Goal: Task Accomplishment & Management: Manage account settings

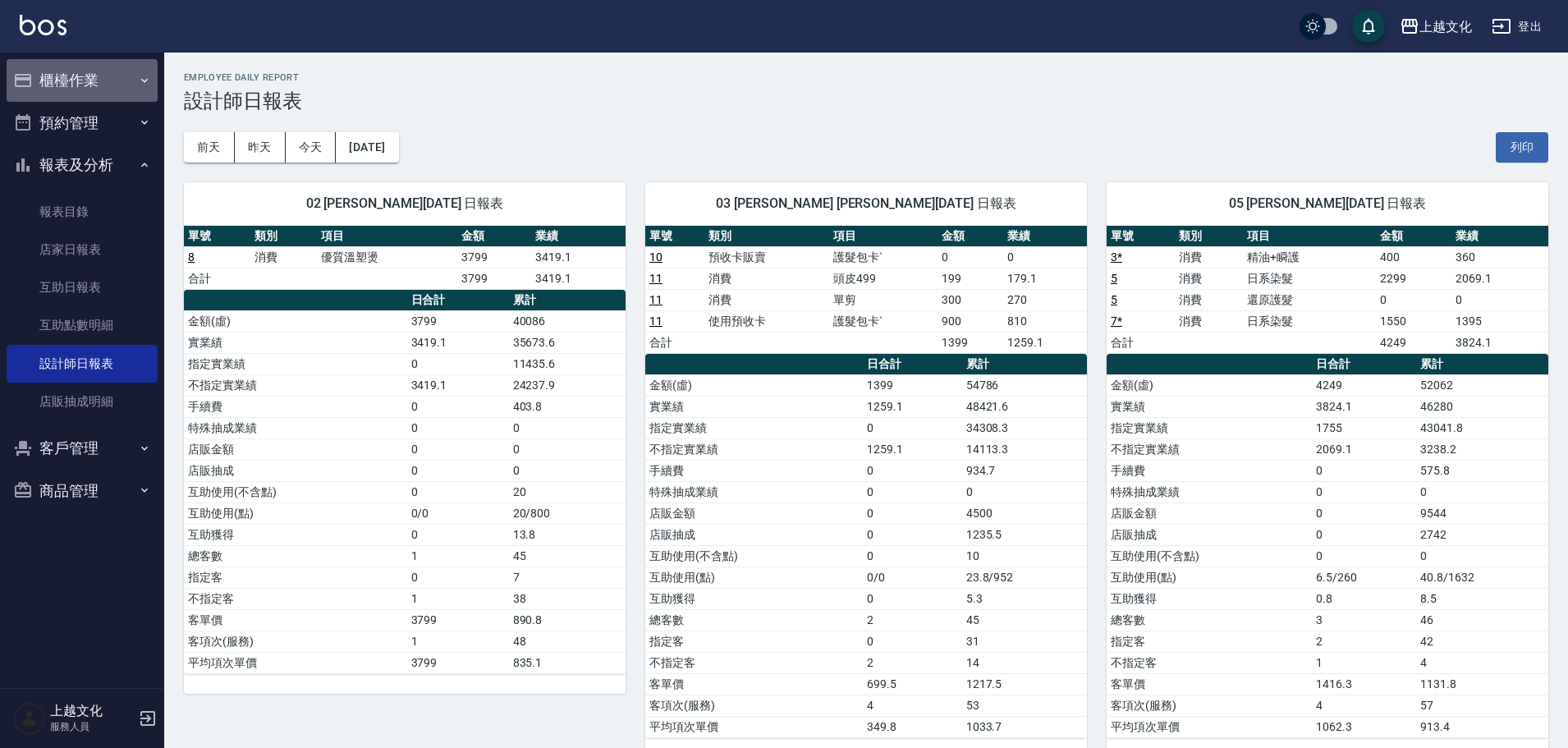
click at [46, 83] on button "櫃檯作業" at bounding box center [82, 80] width 151 height 43
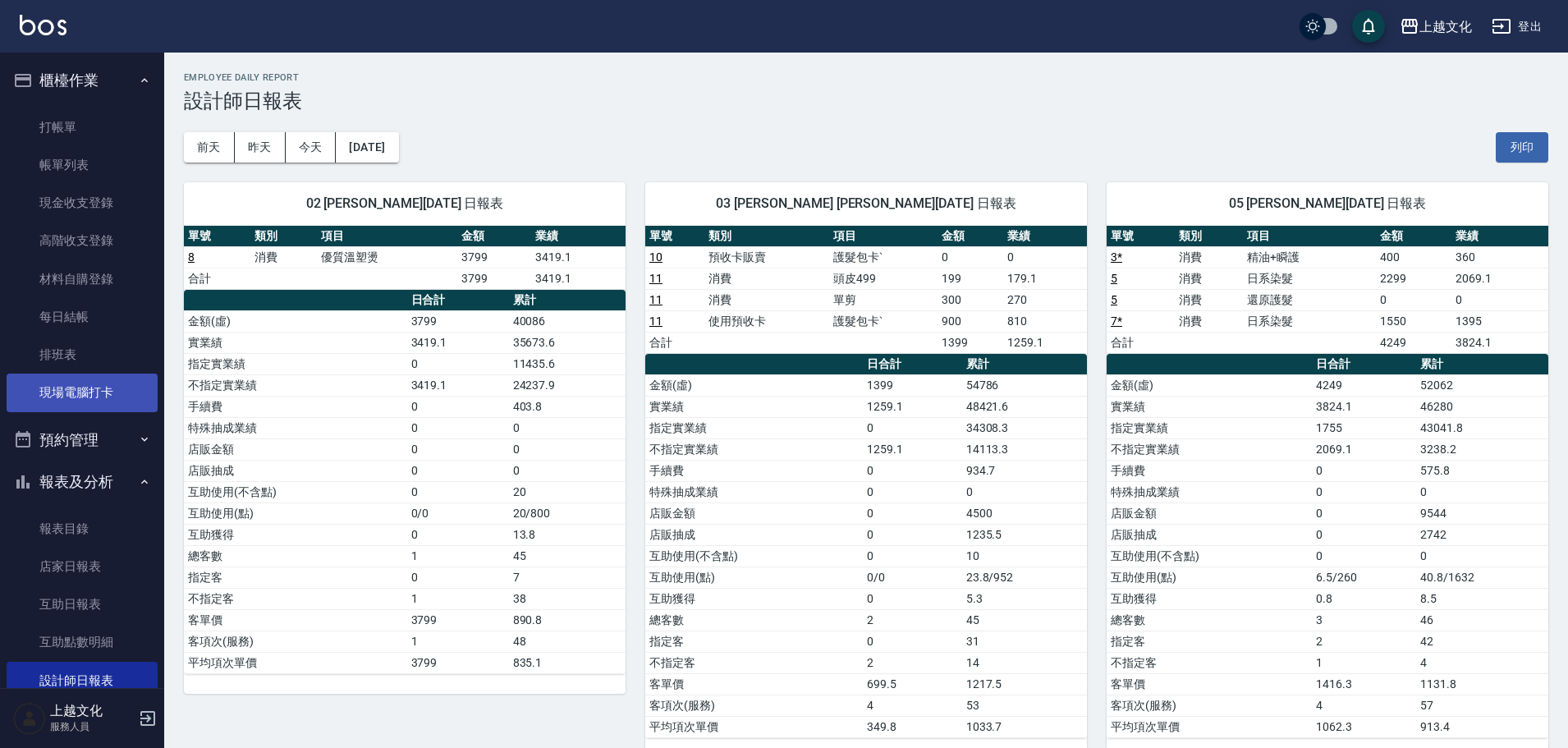
click at [91, 396] on link "現場電腦打卡" at bounding box center [82, 392] width 151 height 38
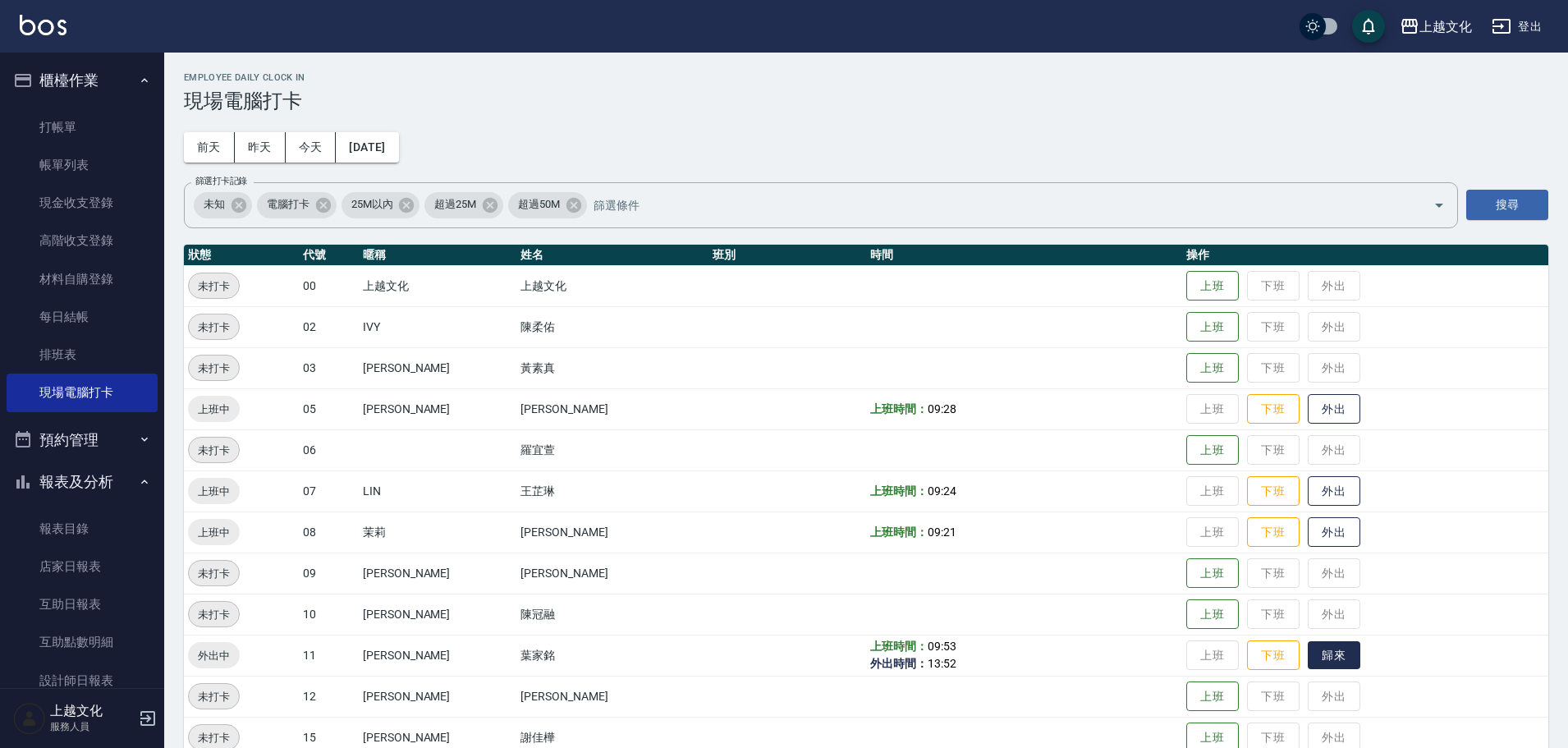
click at [1310, 658] on button "歸來" at bounding box center [1334, 655] width 52 height 29
click at [67, 675] on link "設計師日報表" at bounding box center [82, 681] width 151 height 38
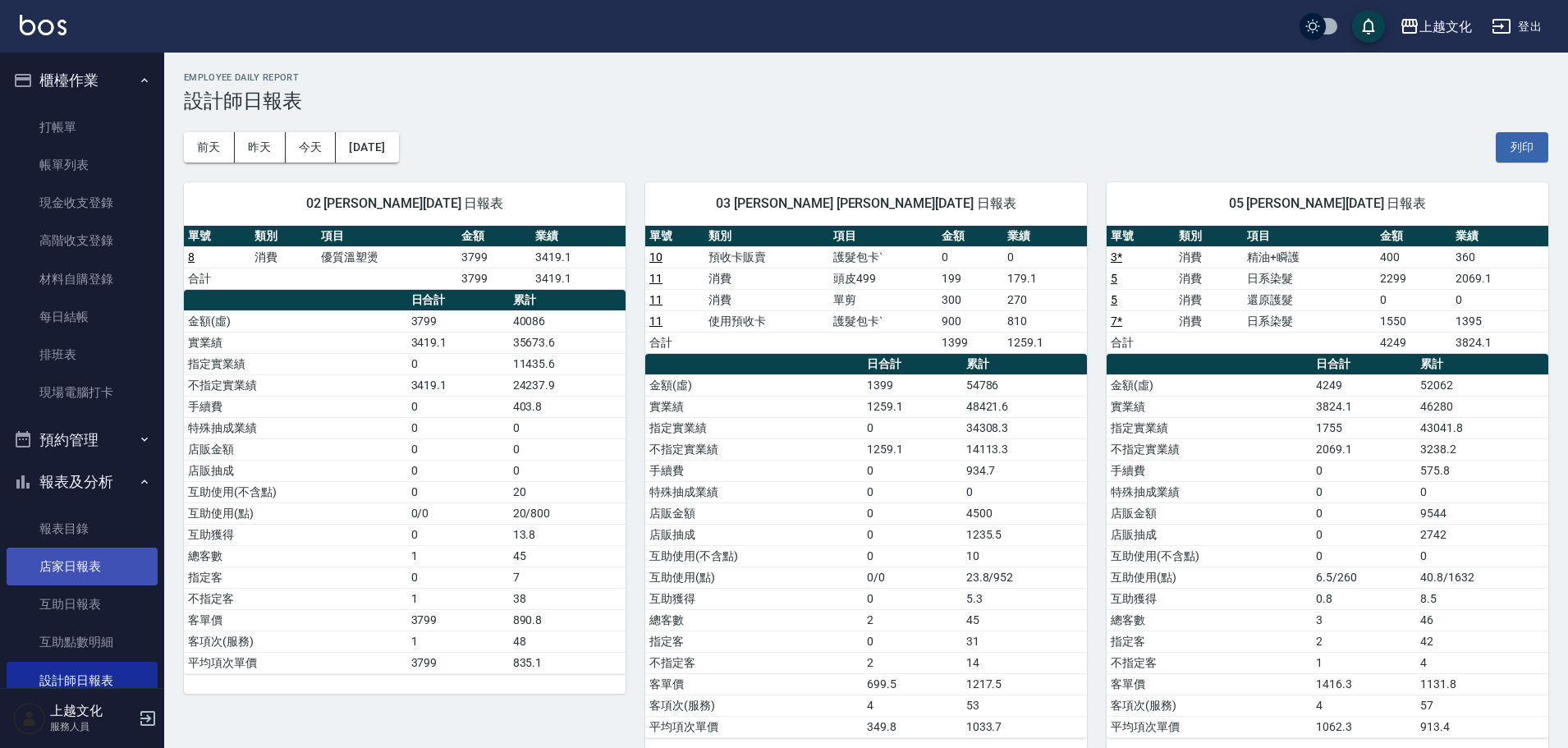
click at [83, 565] on link "店家日報表" at bounding box center [82, 566] width 151 height 38
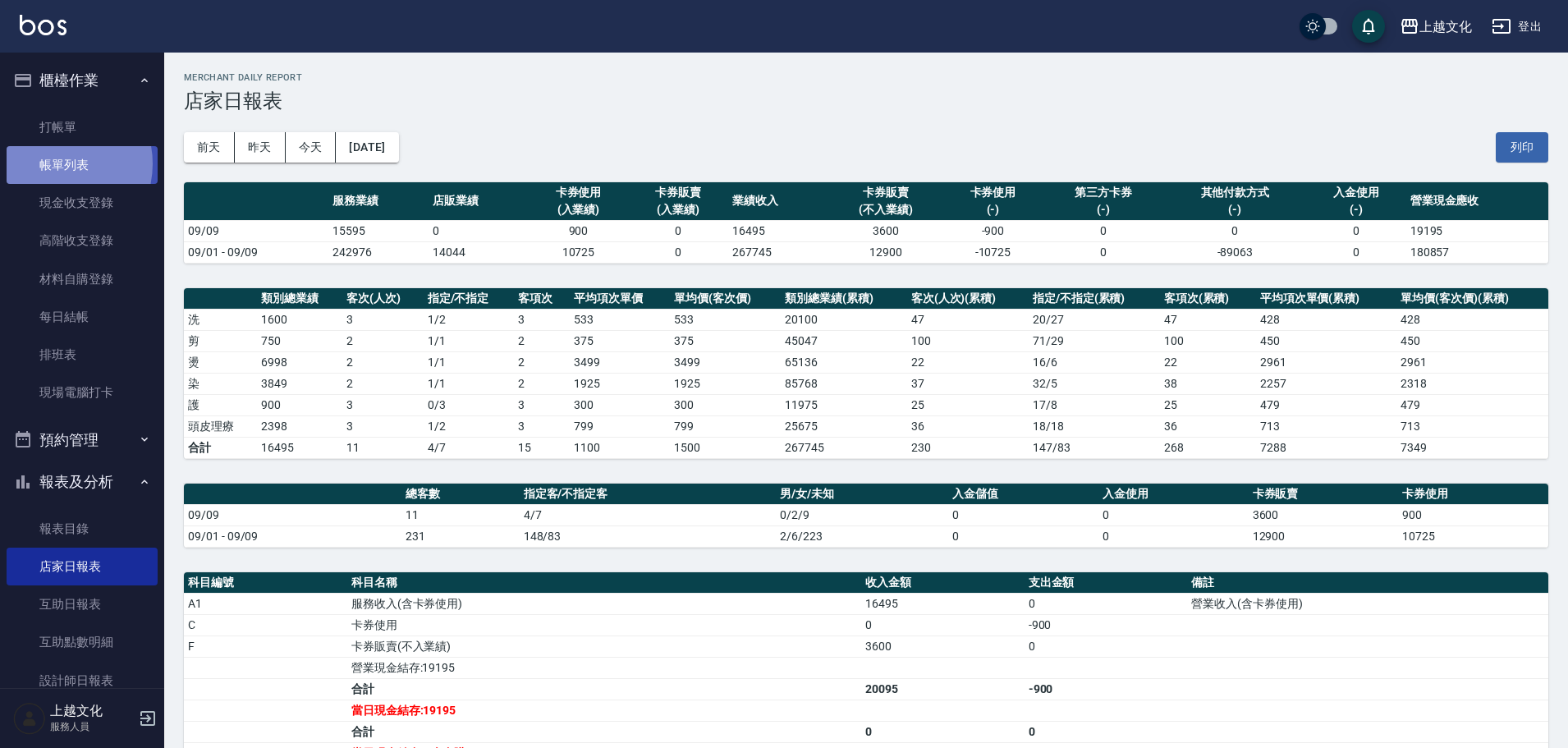
click at [52, 166] on link "帳單列表" at bounding box center [82, 164] width 151 height 38
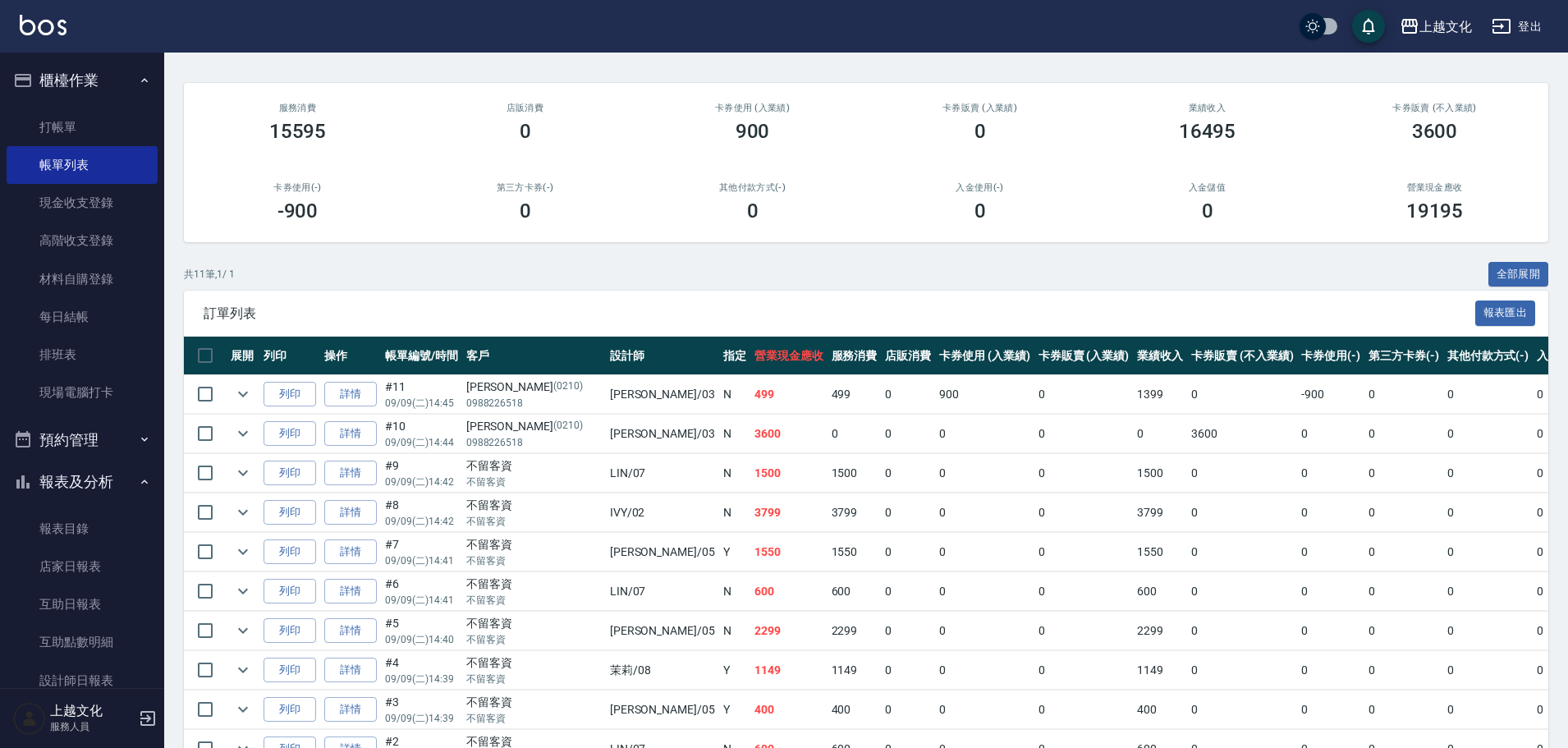
scroll to position [256, 0]
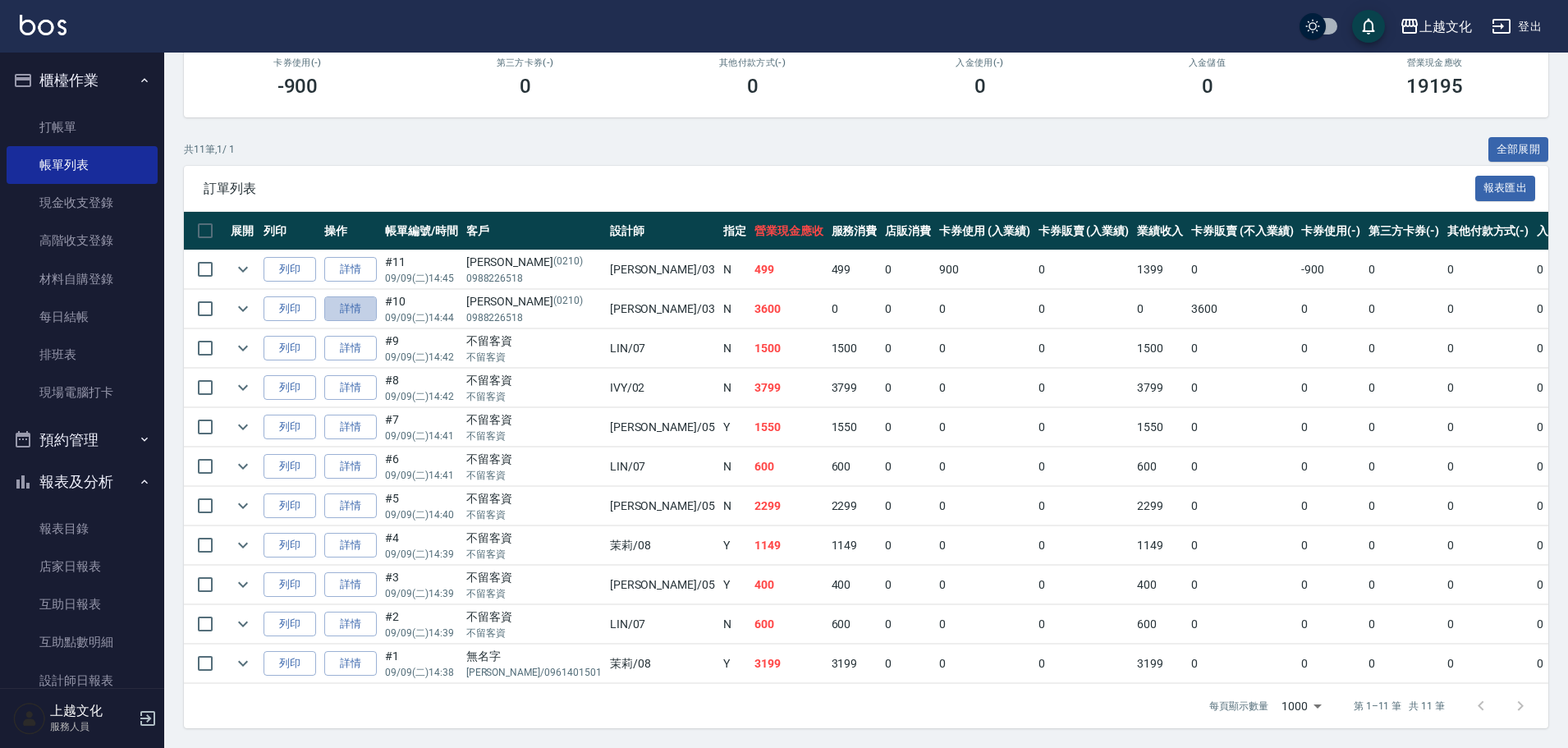
click at [358, 296] on link "詳情" at bounding box center [351, 309] width 52 height 25
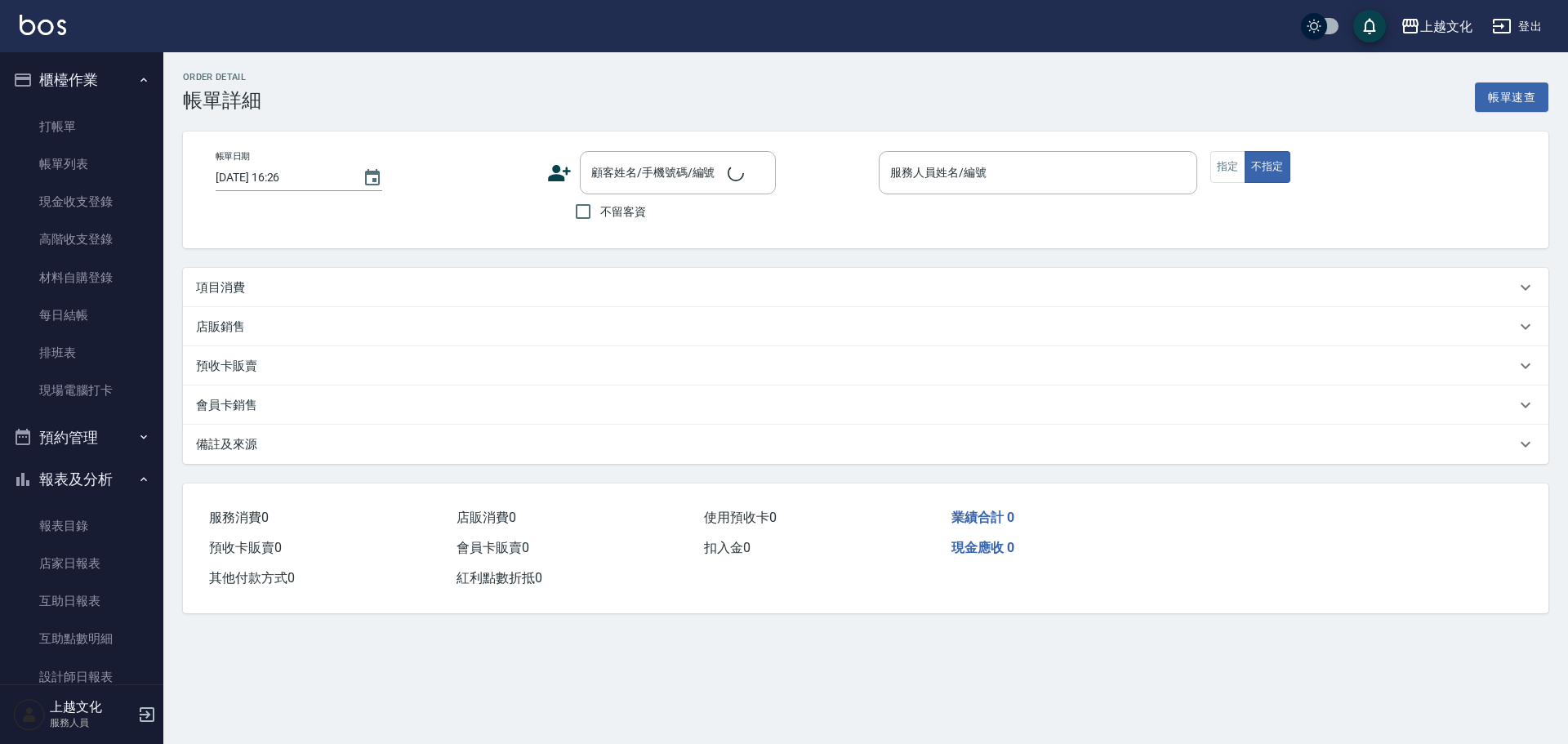
type input "[DATE] 14:44"
type input "[PERSON_NAME]-03"
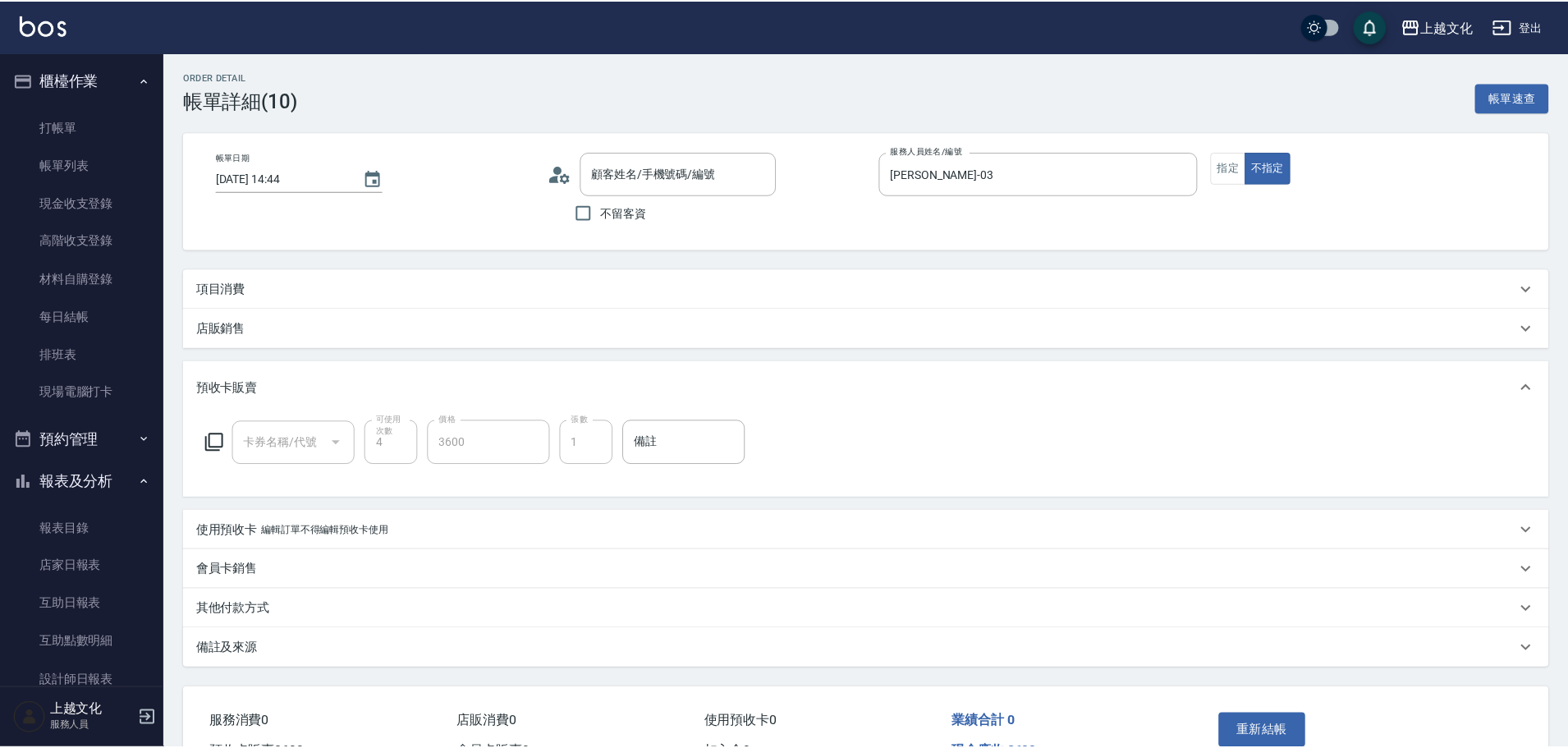
scroll to position [29, 0]
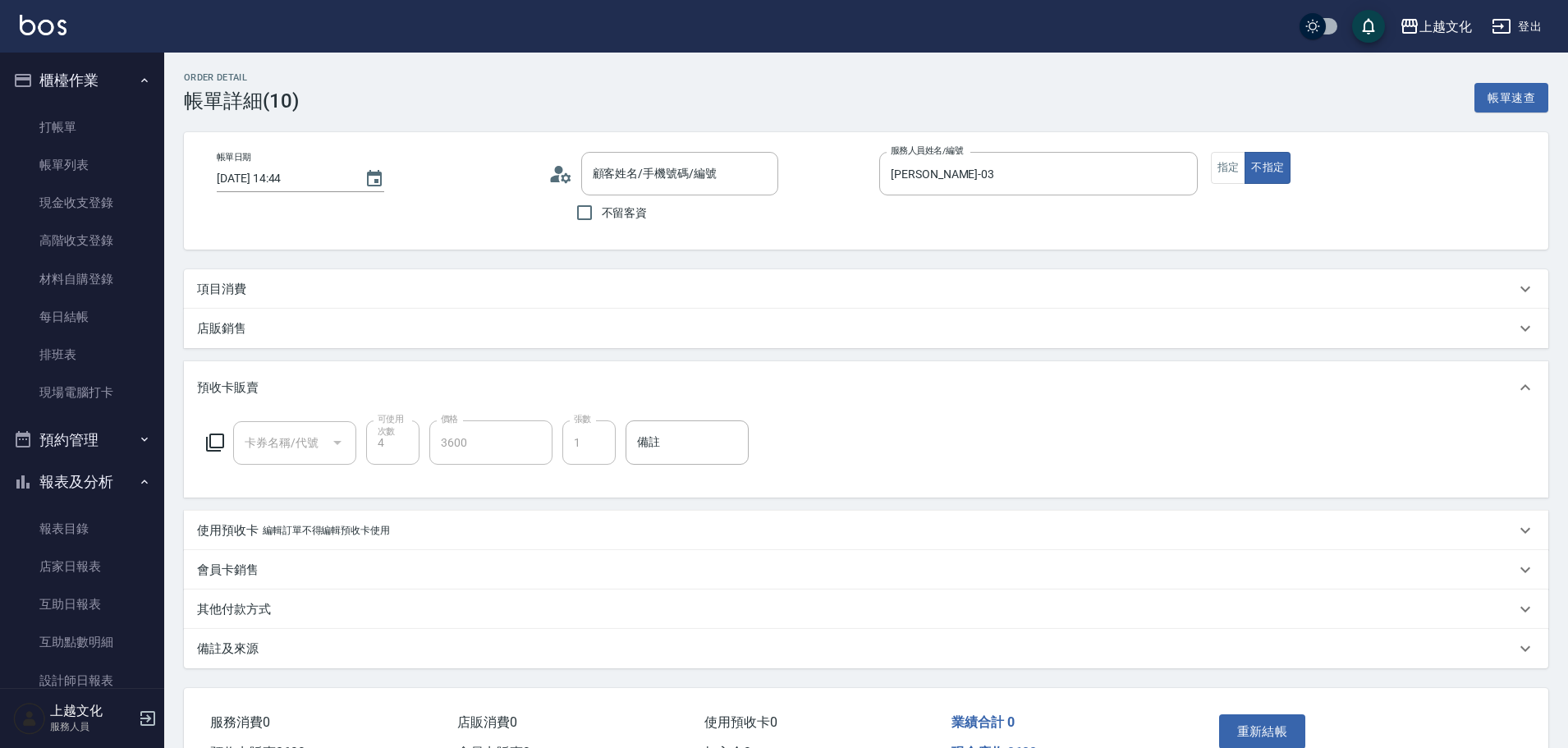
type input "[PERSON_NAME]/0988226518/0210"
type input "護髮包卡ˋ(002)"
click at [1012, 161] on input "[PERSON_NAME]-03" at bounding box center [1026, 174] width 279 height 29
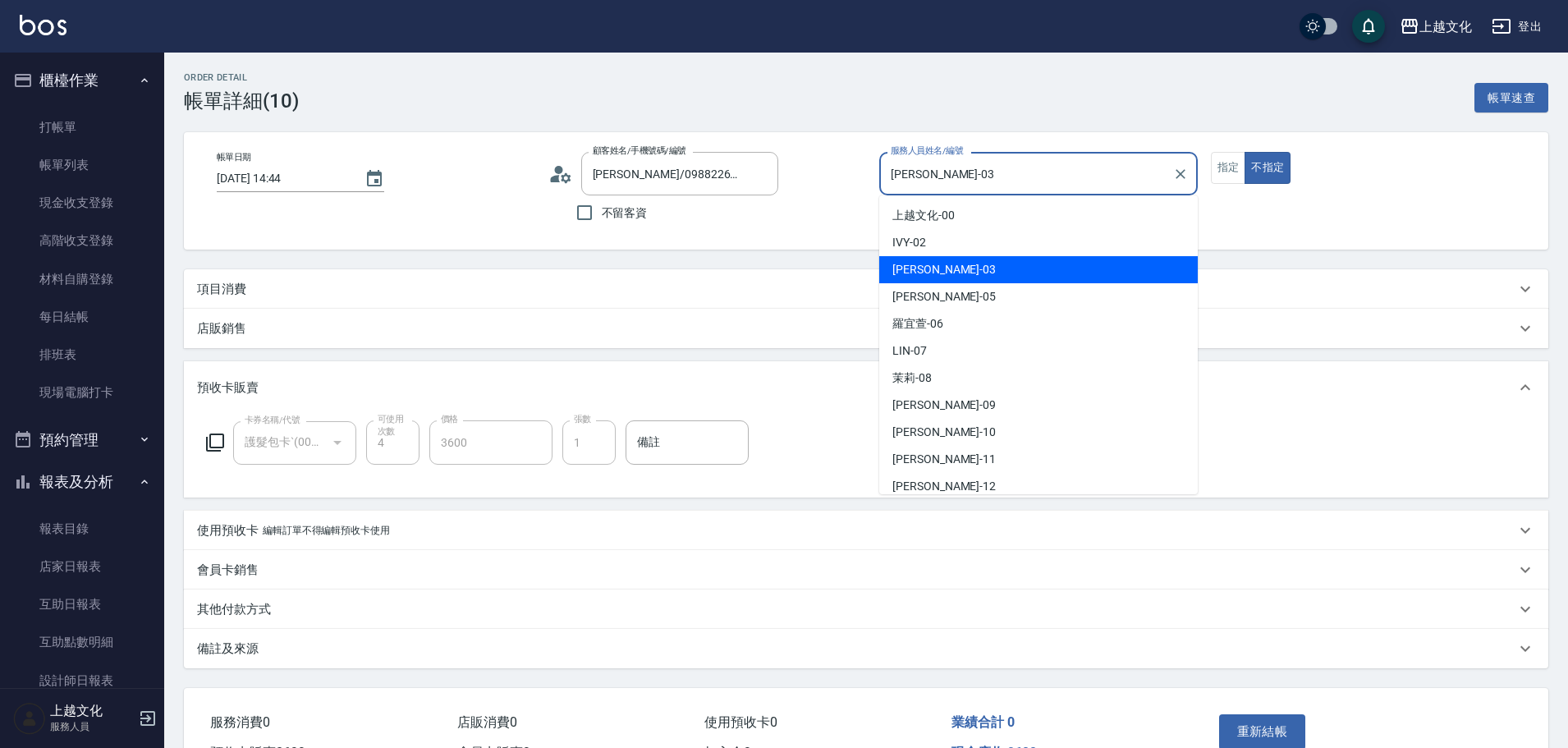
click at [1012, 161] on input "[PERSON_NAME]-03" at bounding box center [1026, 174] width 279 height 29
click at [1012, 162] on input "[PERSON_NAME]-03" at bounding box center [1026, 174] width 279 height 29
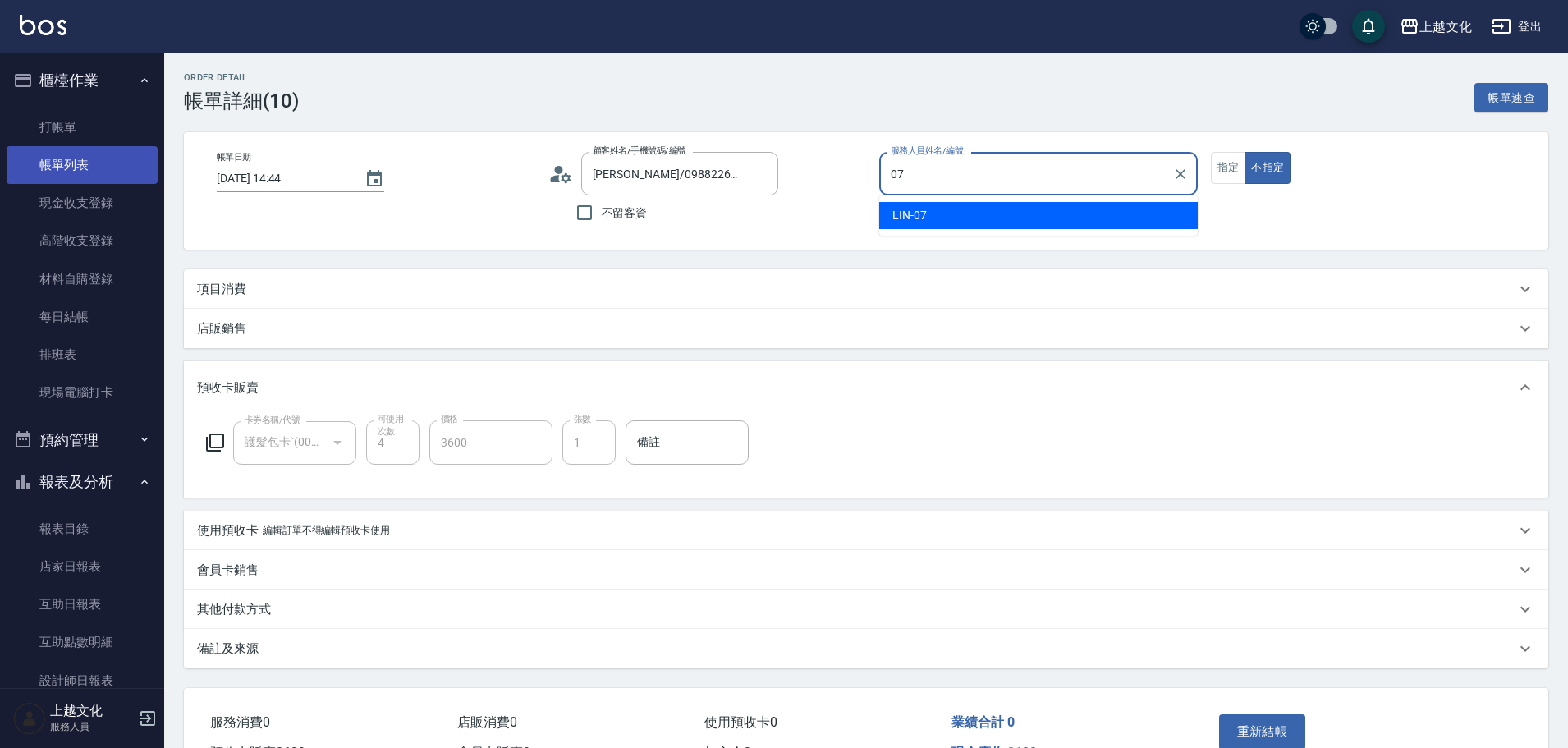
type input "[PERSON_NAME]-03"
click at [99, 164] on link "帳單列表" at bounding box center [82, 164] width 151 height 38
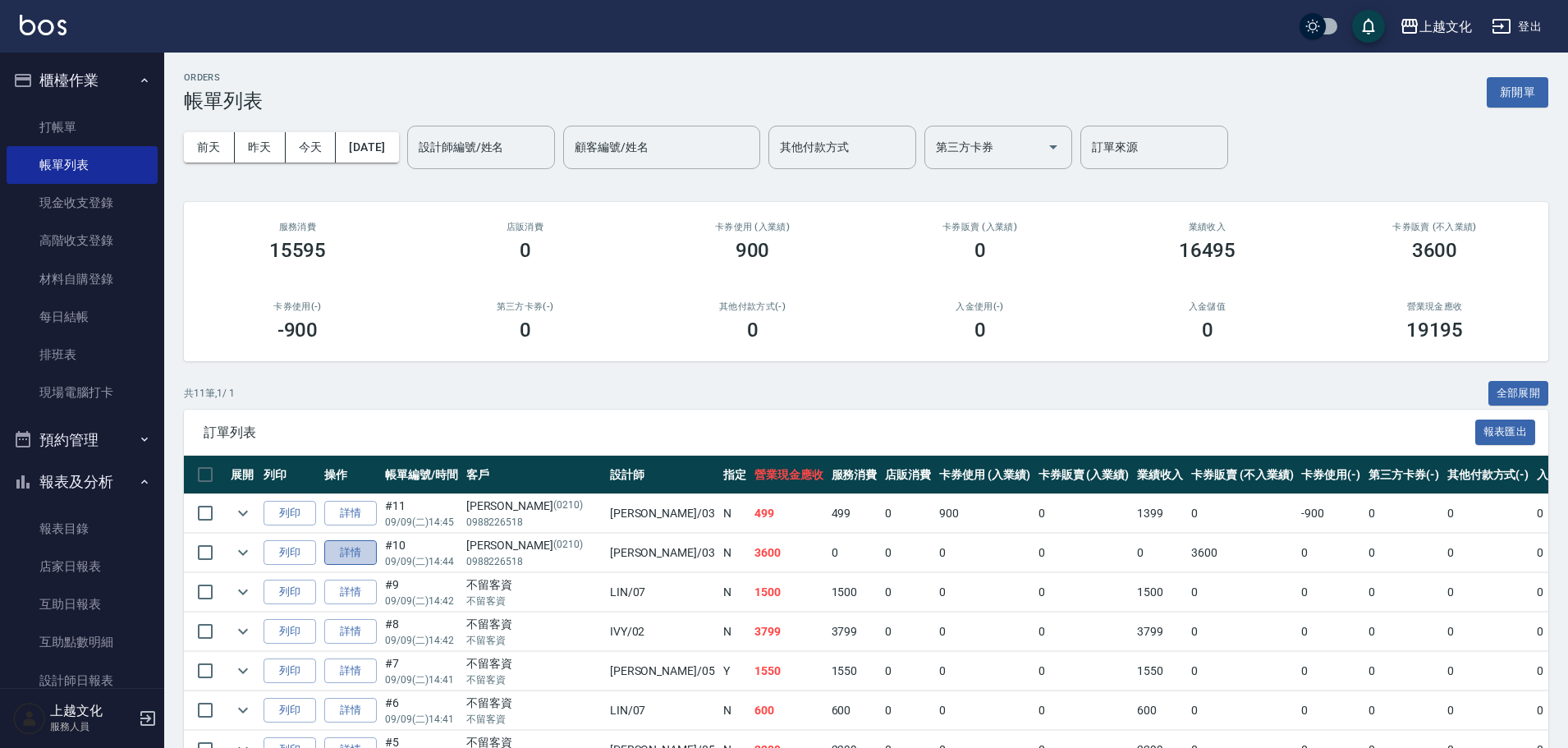
drag, startPoint x: 366, startPoint y: 540, endPoint x: 380, endPoint y: 502, distance: 40.5
click at [401, 505] on td "#11 09/09 (二) 14:45" at bounding box center [422, 514] width 81 height 39
click at [367, 552] on link "詳情" at bounding box center [351, 553] width 52 height 25
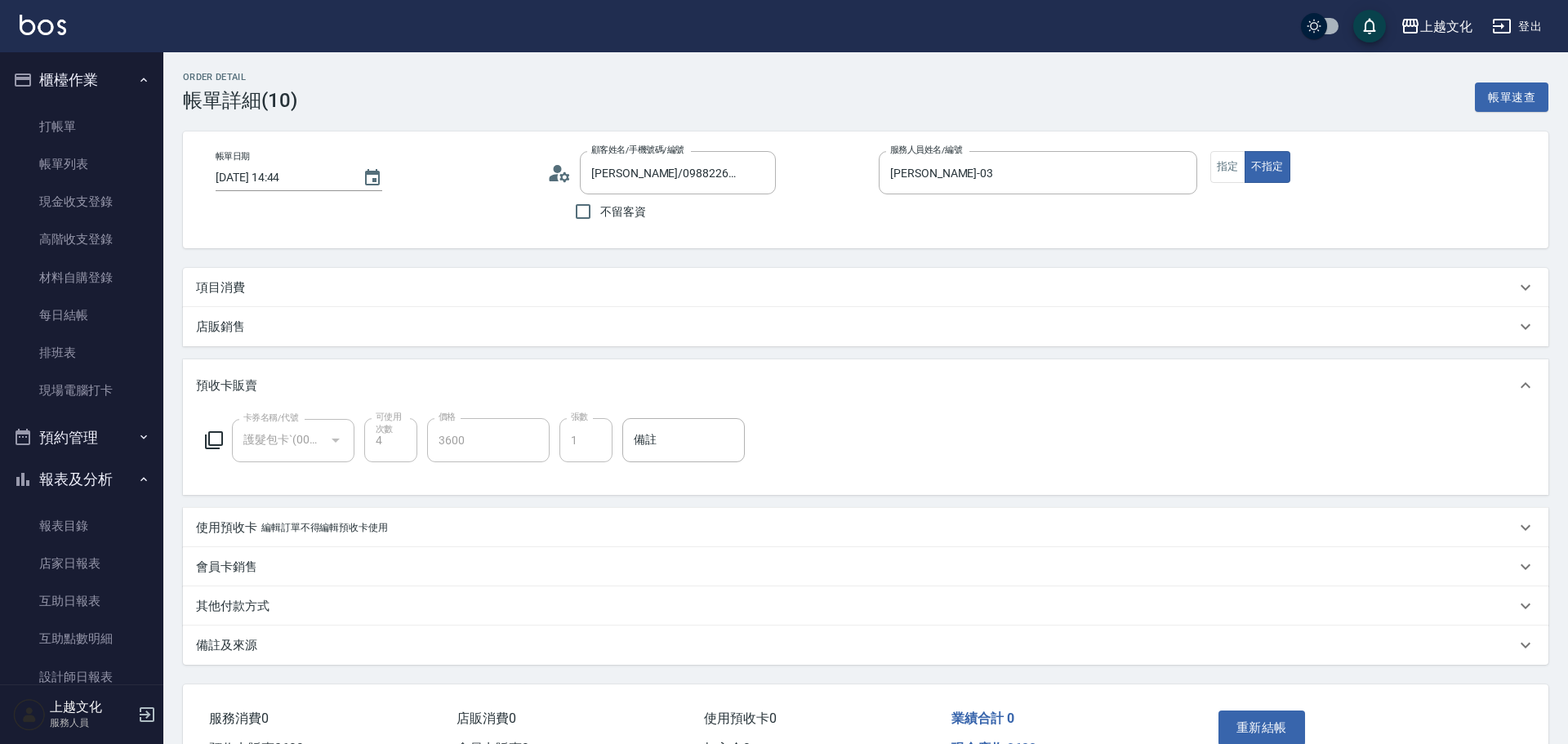
type input "[PERSON_NAME]/0988226518/0210"
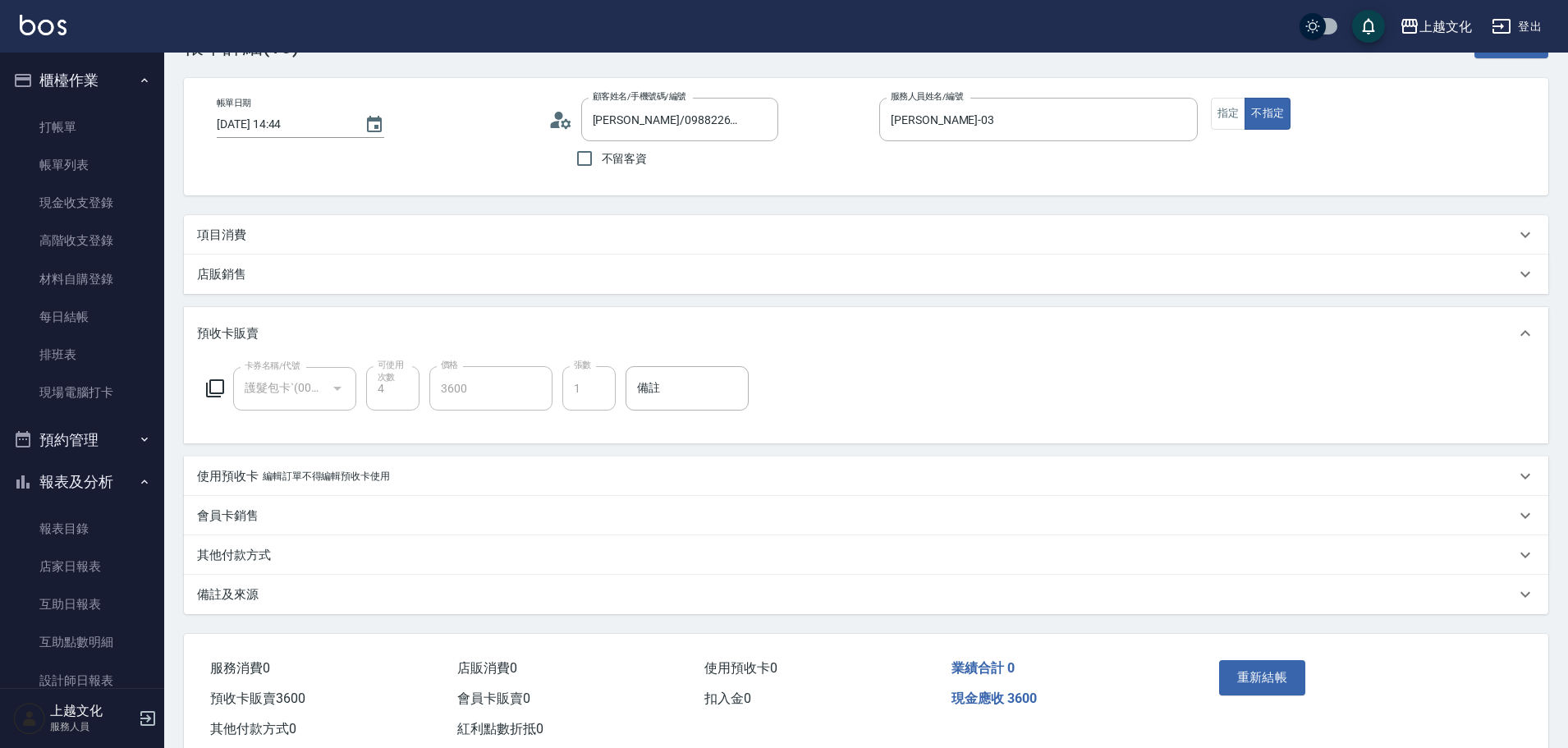
scroll to position [82, 0]
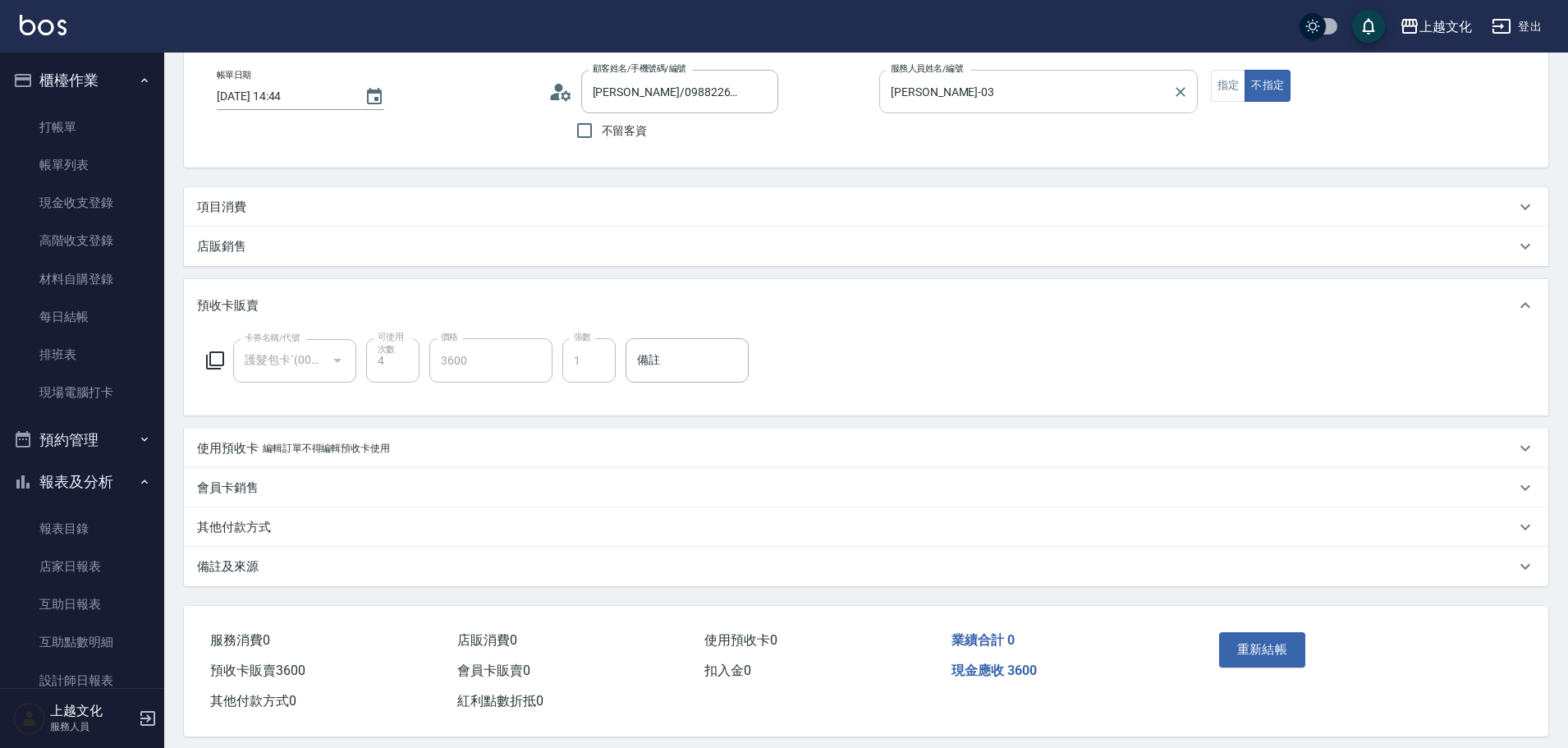
click at [1043, 89] on input "[PERSON_NAME]-03" at bounding box center [1026, 92] width 279 height 29
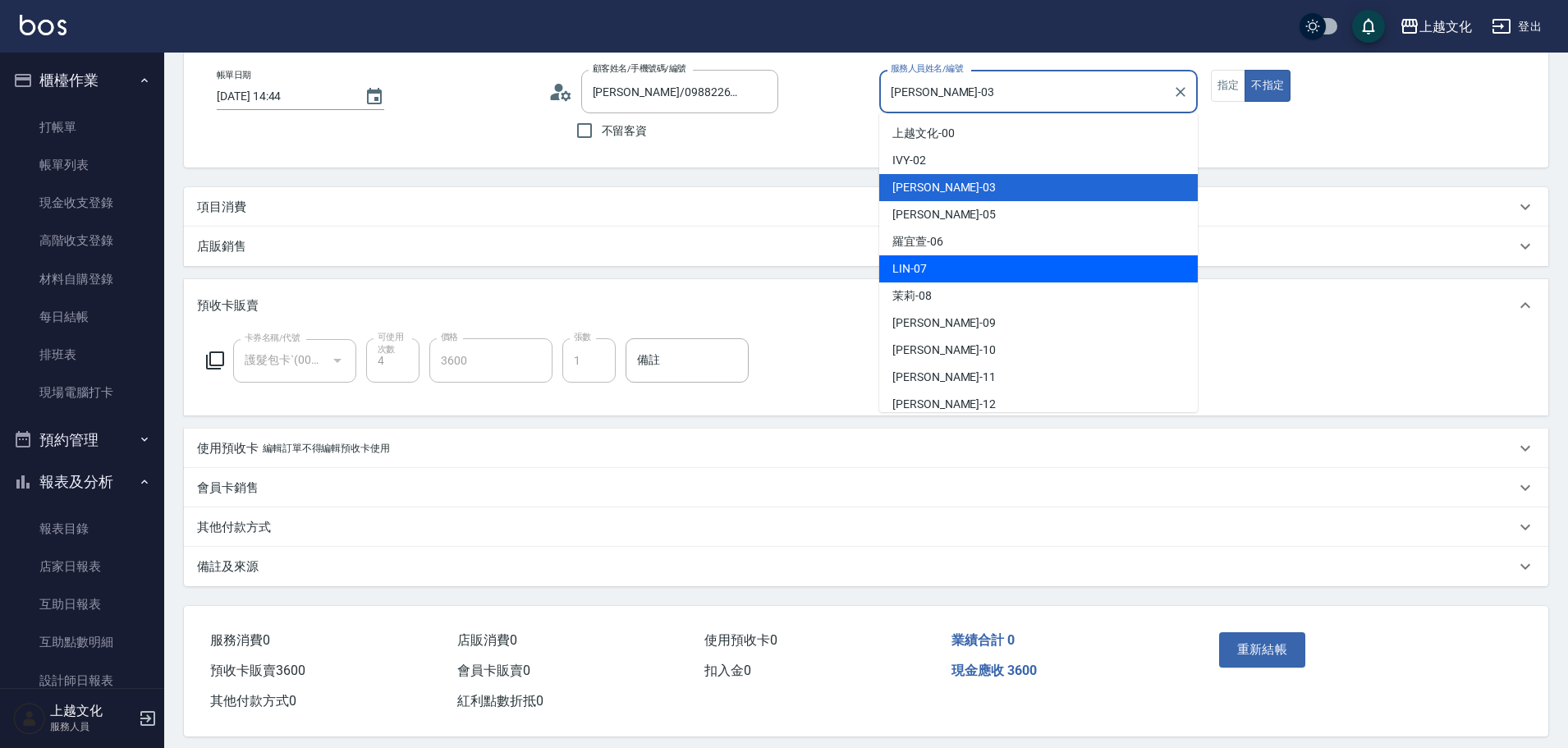
click at [1071, 262] on div "[PERSON_NAME] -07" at bounding box center [1039, 269] width 319 height 27
type input "[PERSON_NAME]-07"
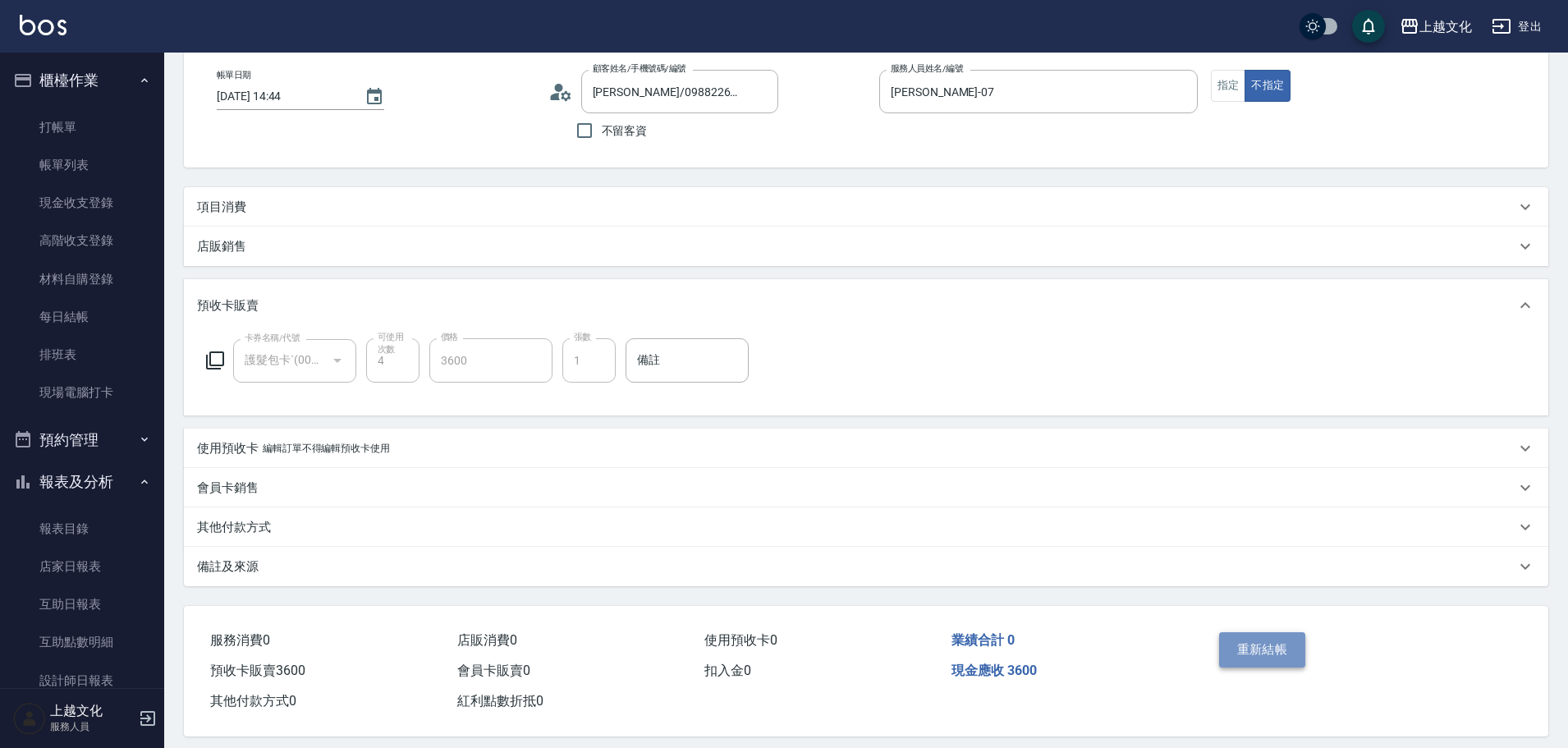
click at [1273, 660] on button "重新結帳" at bounding box center [1262, 649] width 87 height 35
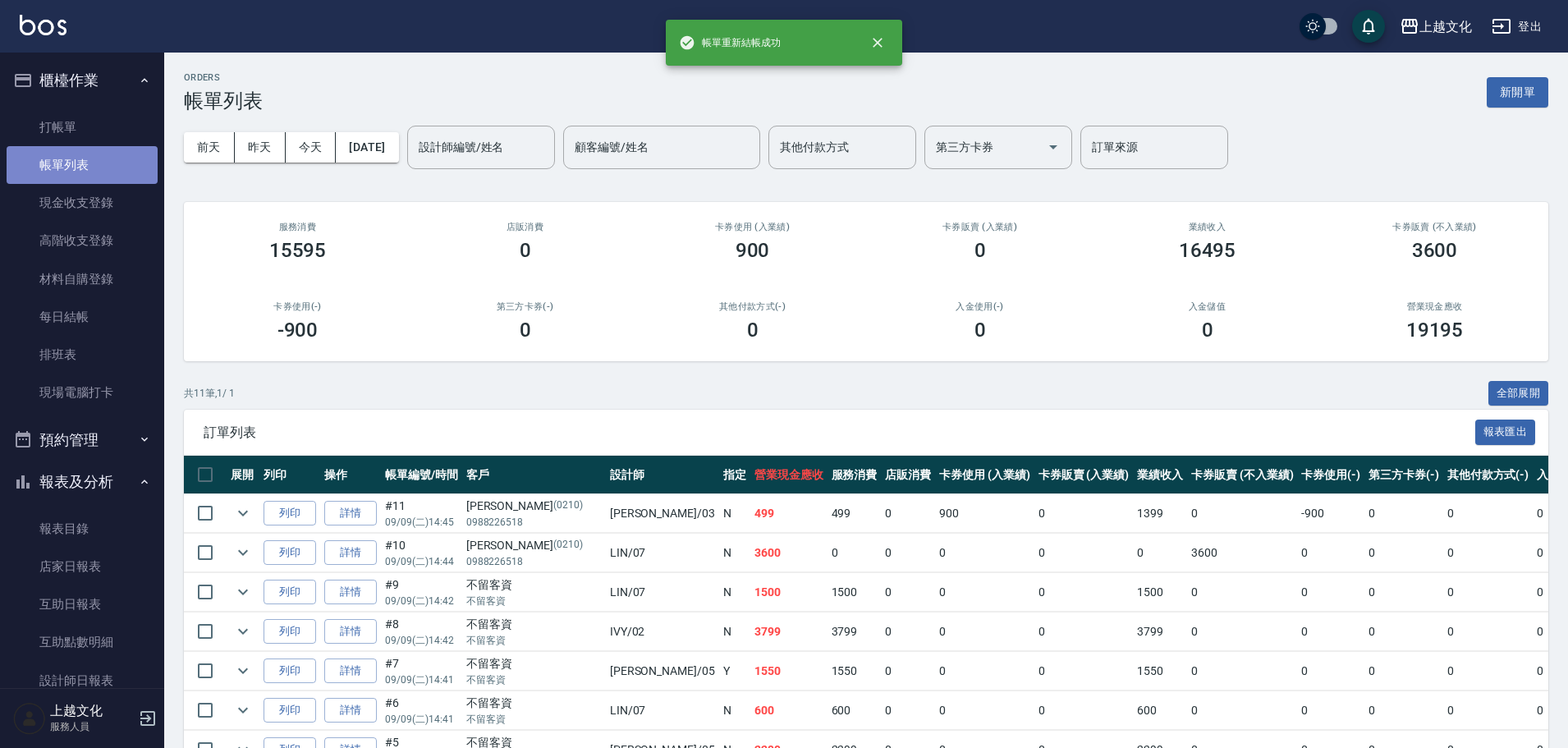
click at [86, 169] on link "帳單列表" at bounding box center [82, 164] width 151 height 38
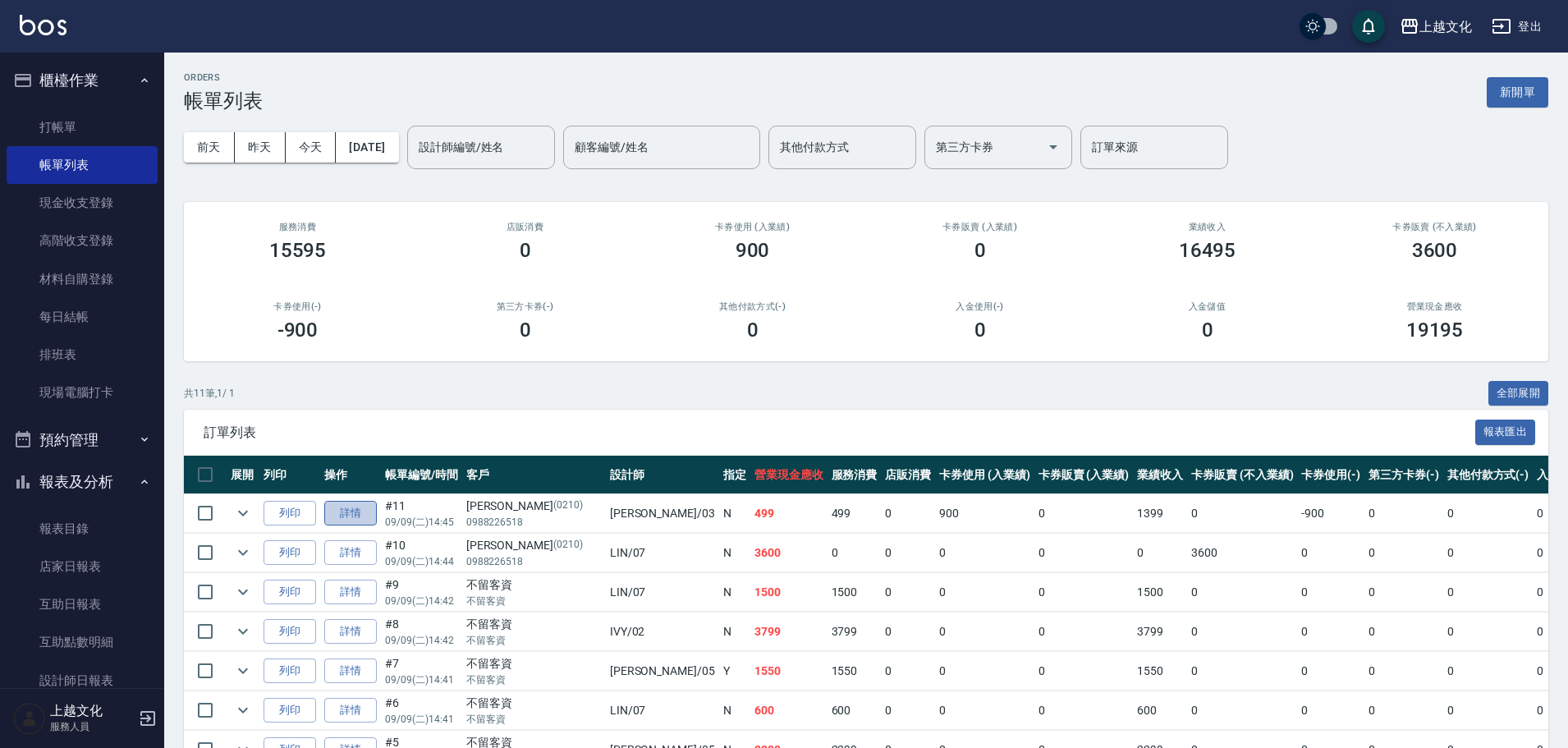
click at [357, 513] on link "詳情" at bounding box center [351, 514] width 52 height 25
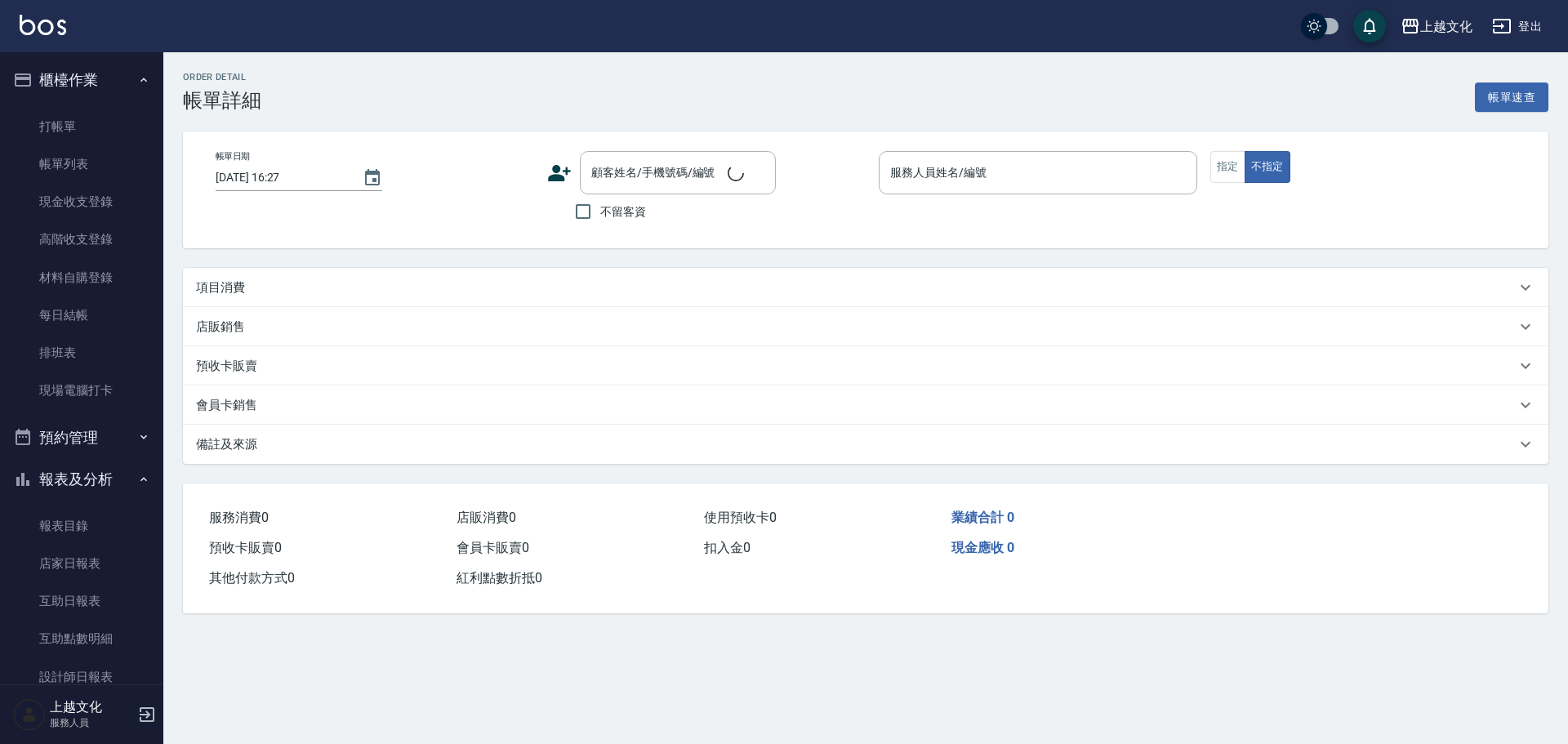
type input "[DATE] 14:45"
type input "[PERSON_NAME]-03"
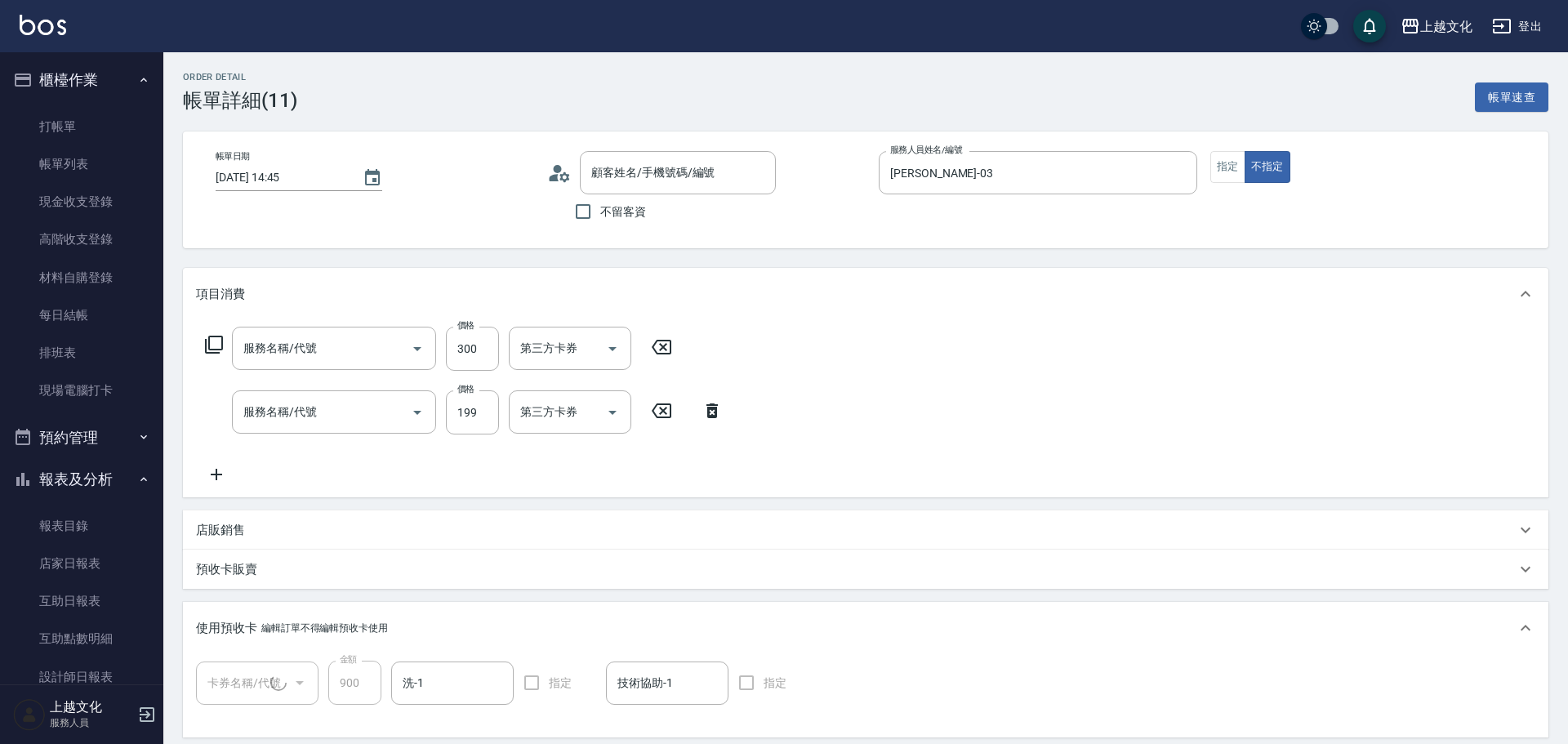
type input "[PERSON_NAME]/0988226518/0210"
type input "護髮包卡ˋ(1/1)"
type input "單剪(103)"
type input "頭皮499(601)"
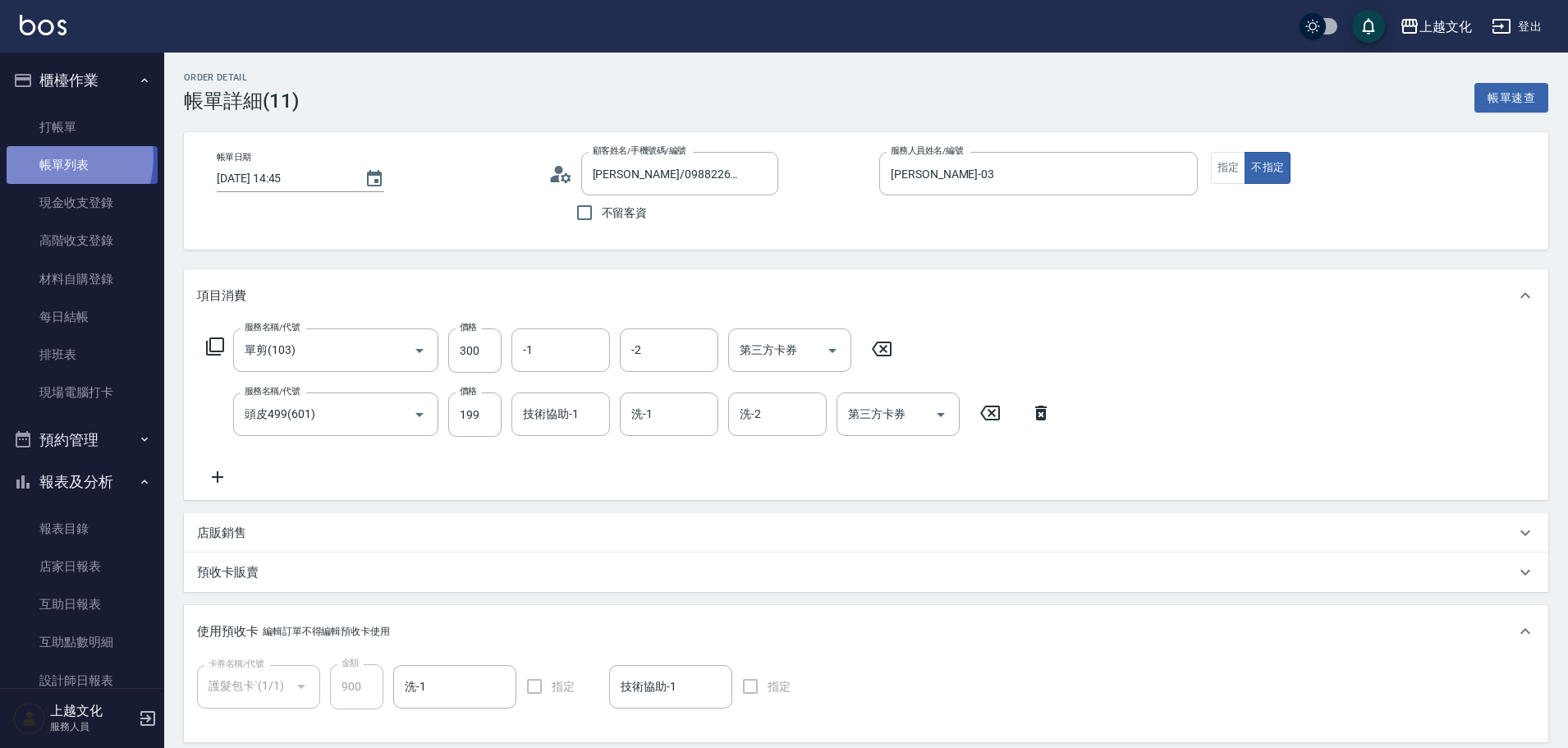
click at [49, 159] on link "帳單列表" at bounding box center [82, 164] width 151 height 38
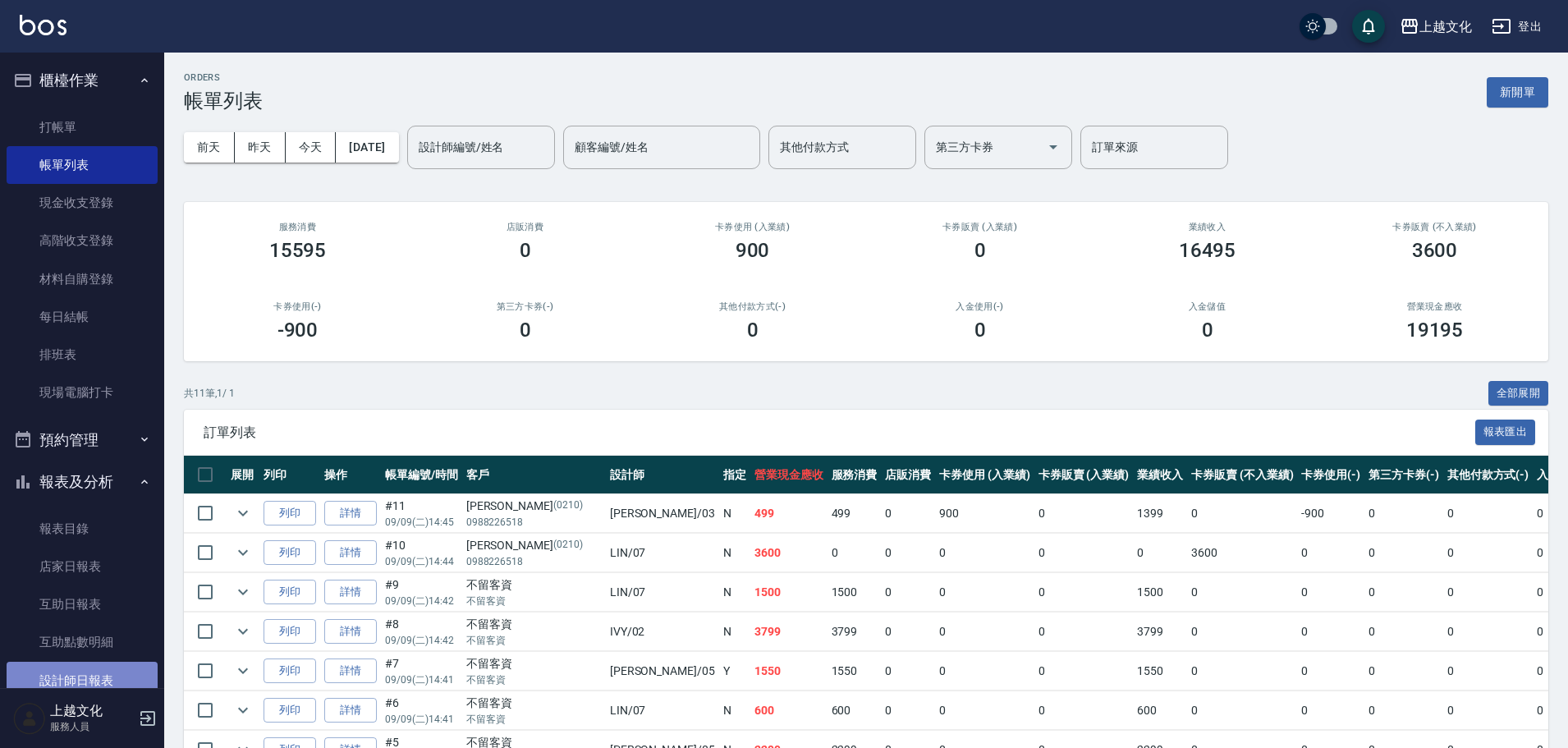
click at [124, 680] on link "設計師日報表" at bounding box center [82, 681] width 151 height 38
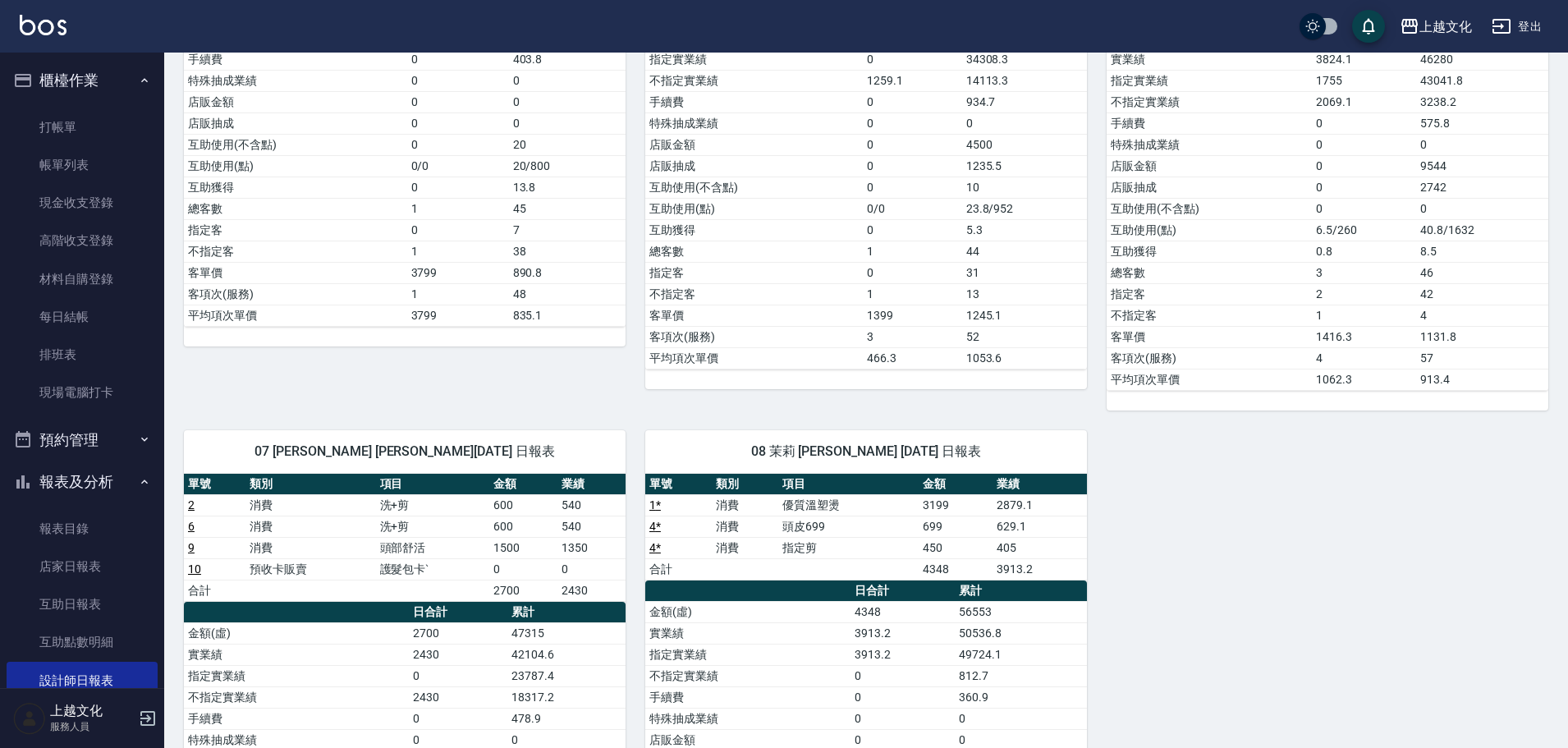
scroll to position [50, 0]
